Goal: Information Seeking & Learning: Learn about a topic

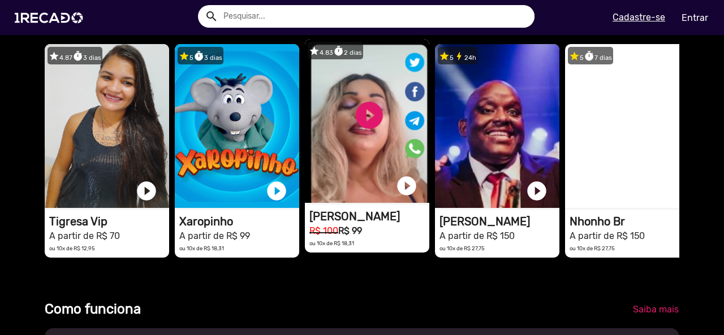
scroll to position [0, 715]
type input "[EMAIL_ADDRESS][DOMAIN_NAME]"
click at [376, 123] on video "1RECADO vídeos dedicados para fãs e empresas" at bounding box center [367, 121] width 124 height 164
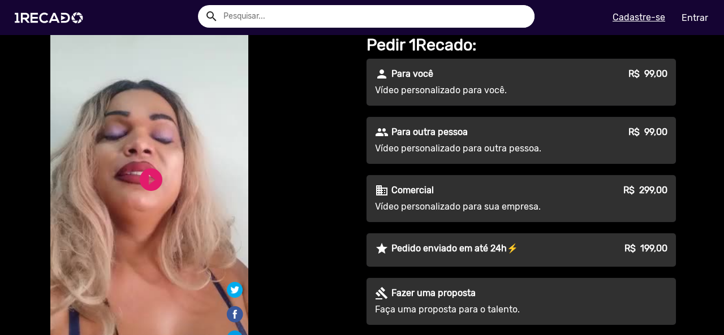
scroll to position [113, 0]
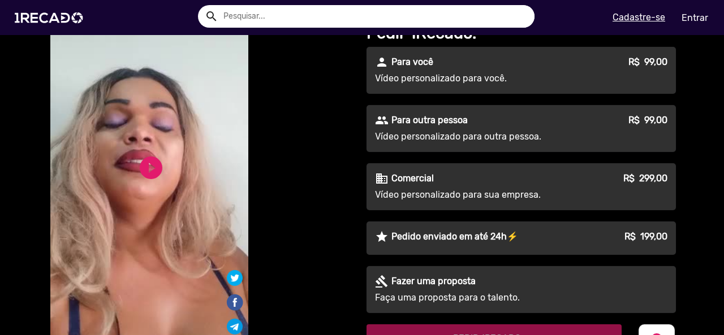
click at [135, 147] on div "S1RECADO vídeos dedicados para fãs e empresas S1RECADO vídeos dedicados para fã…" at bounding box center [150, 186] width 204 height 500
click at [145, 171] on link "play_circle_filled" at bounding box center [150, 167] width 27 height 27
click at [151, 161] on link "pause_circle" at bounding box center [150, 174] width 27 height 27
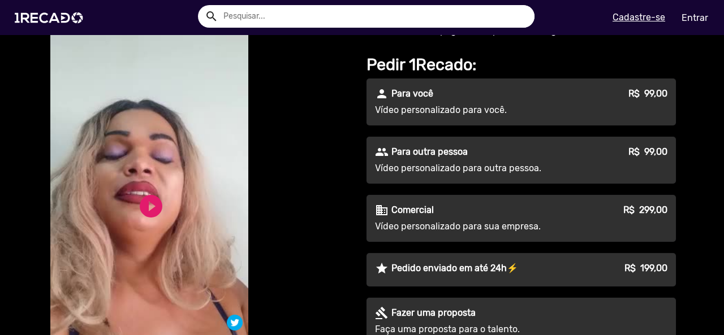
scroll to position [0, 0]
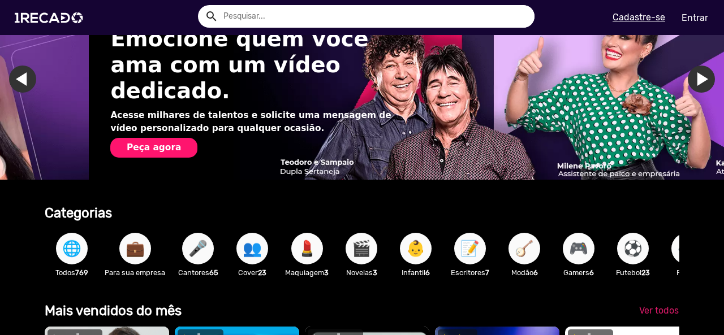
scroll to position [0, 1431]
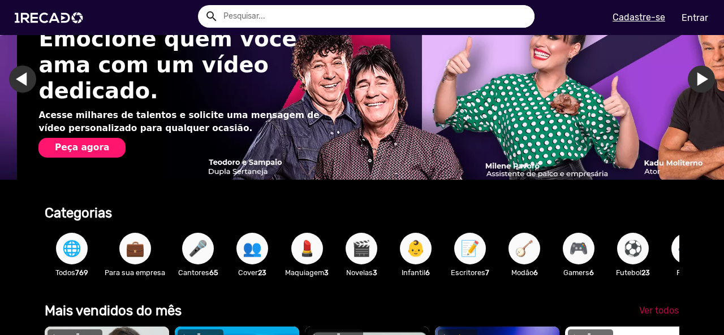
click at [646, 316] on span "Ver todos" at bounding box center [659, 310] width 40 height 11
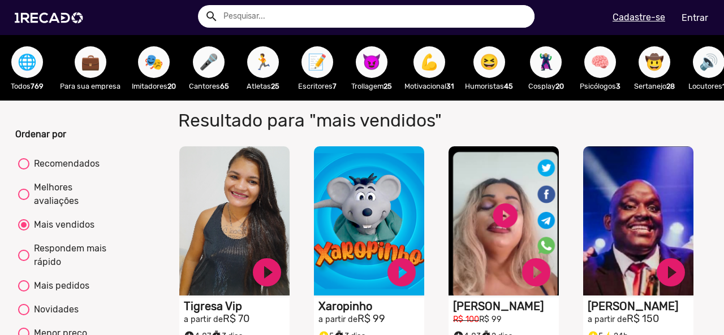
drag, startPoint x: 526, startPoint y: 75, endPoint x: 270, endPoint y: 75, distance: 255.6
click at [247, 75] on div "🌐 Todos 769 💼 Para sua empresa 🎭 Imitadores 20 🎤 Cantores 65 🏃 Atletas 25 📝 Esc…" at bounding box center [362, 68] width 724 height 66
click at [365, 60] on span "😈" at bounding box center [371, 62] width 19 height 32
radio input "true"
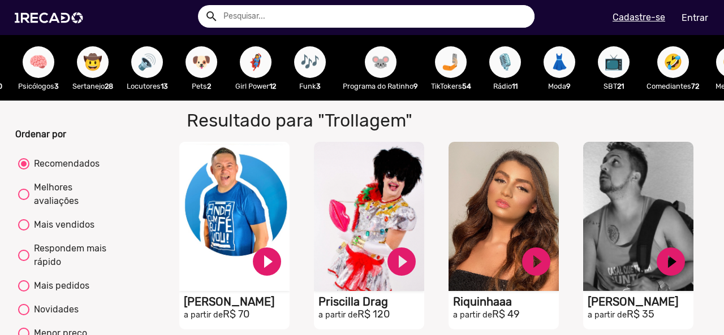
scroll to position [0, 573]
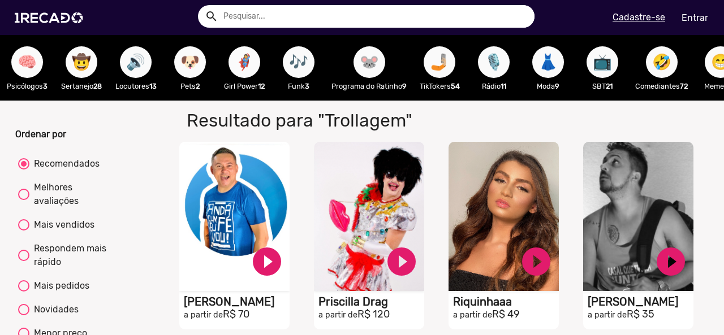
click at [254, 57] on span "🦸‍♀️" at bounding box center [244, 62] width 19 height 32
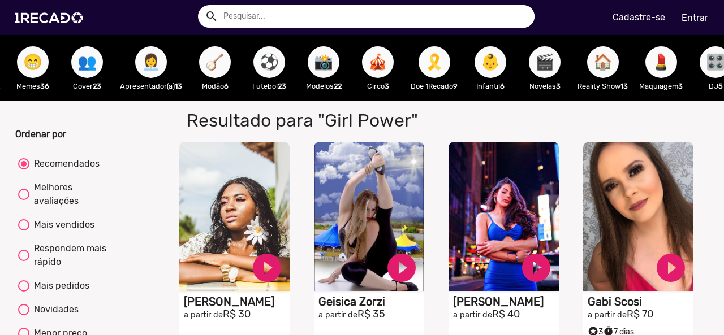
scroll to position [0, 1256]
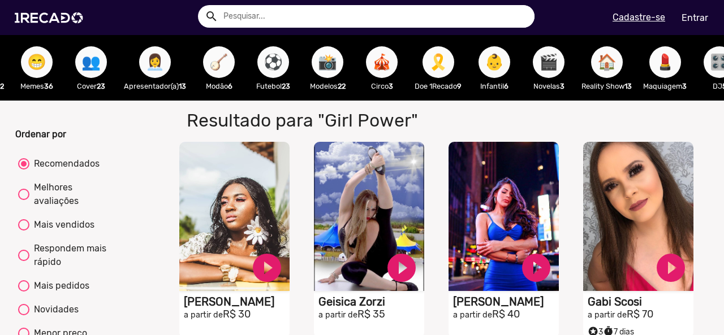
click at [321, 61] on button "📸" at bounding box center [328, 62] width 32 height 32
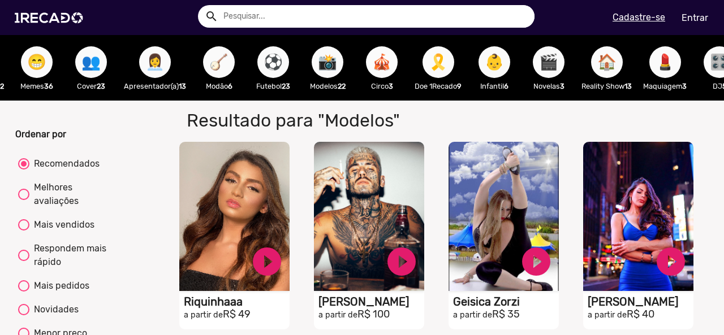
click at [391, 66] on span "🎪" at bounding box center [381, 62] width 19 height 32
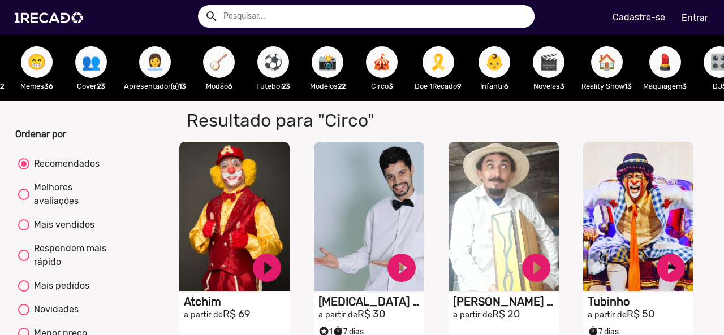
click at [448, 68] on span "🎗️" at bounding box center [438, 62] width 19 height 32
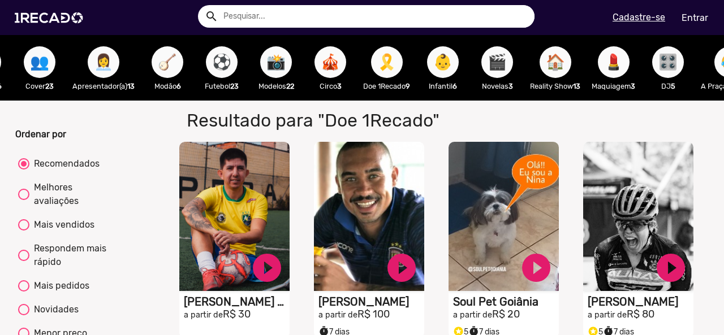
scroll to position [0, 1317]
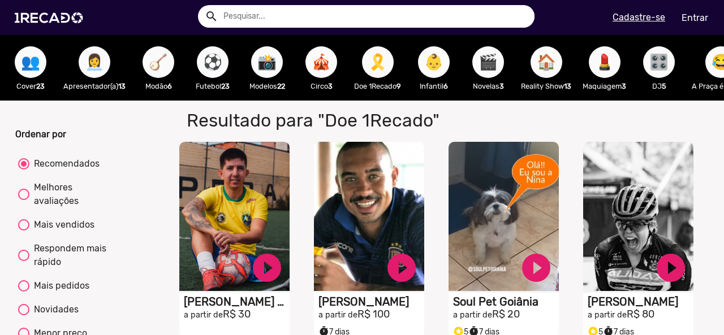
click at [443, 71] on span "👶" at bounding box center [433, 62] width 19 height 32
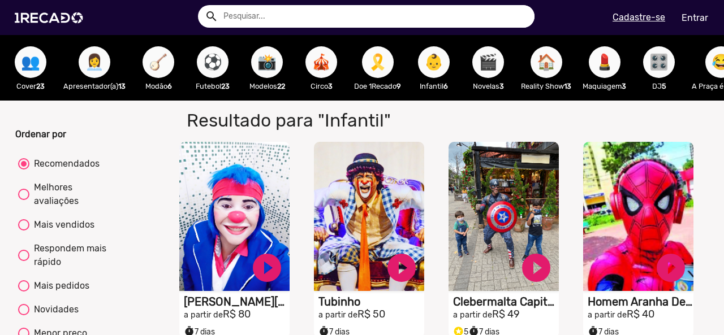
click at [498, 71] on span "🎬" at bounding box center [487, 62] width 19 height 32
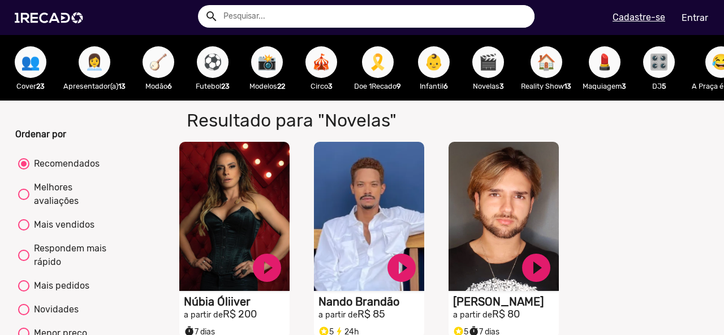
click at [556, 71] on span "🏠" at bounding box center [546, 62] width 19 height 32
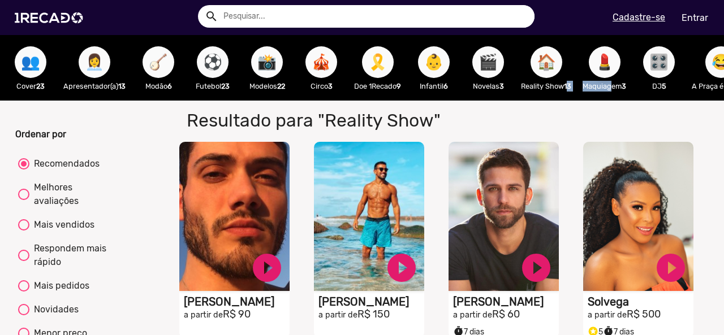
drag, startPoint x: 580, startPoint y: 99, endPoint x: 618, endPoint y: 87, distance: 39.9
drag, startPoint x: 589, startPoint y: 112, endPoint x: 629, endPoint y: 101, distance: 41.7
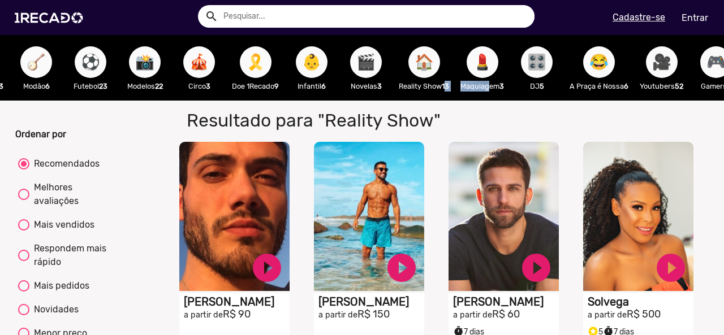
scroll to position [0, 1592]
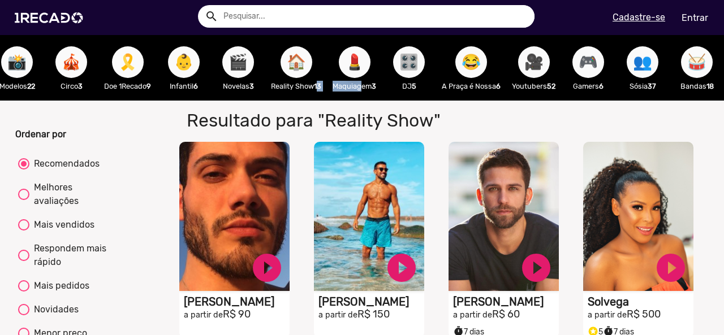
click at [578, 71] on span "🎮" at bounding box center [587, 62] width 19 height 32
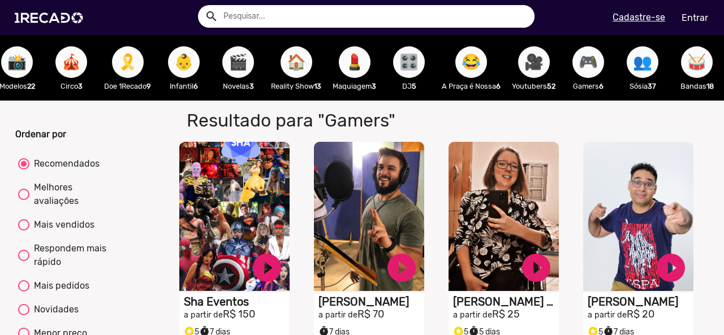
click at [638, 58] on span "👥" at bounding box center [642, 62] width 19 height 32
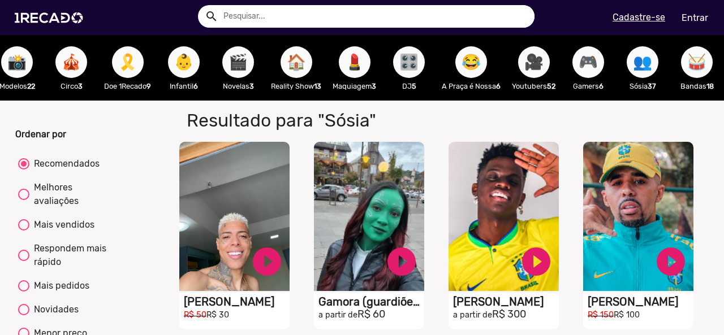
drag, startPoint x: 606, startPoint y: 111, endPoint x: 662, endPoint y: 103, distance: 56.5
click at [687, 57] on span "🥁" at bounding box center [696, 62] width 19 height 32
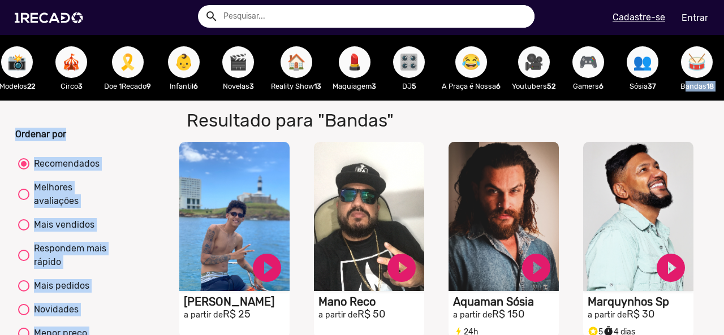
click at [461, 68] on span "😂" at bounding box center [470, 62] width 19 height 32
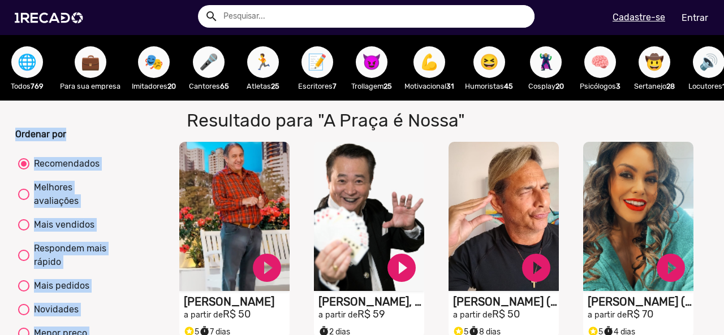
click at [33, 60] on span "🌐" at bounding box center [27, 62] width 19 height 32
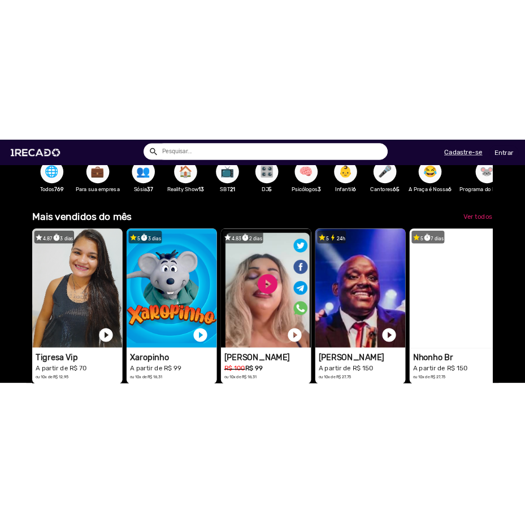
scroll to position [0, 715]
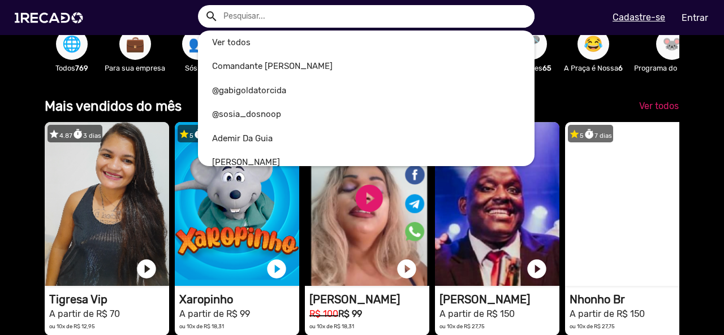
click at [250, 20] on input "text" at bounding box center [374, 16] width 319 height 23
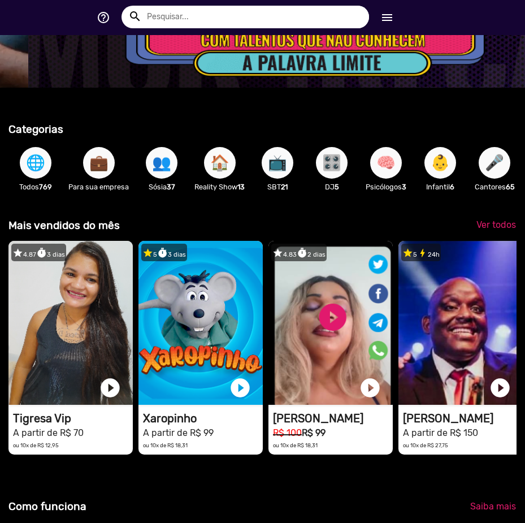
scroll to position [0, 1550]
